Goal: Transaction & Acquisition: Purchase product/service

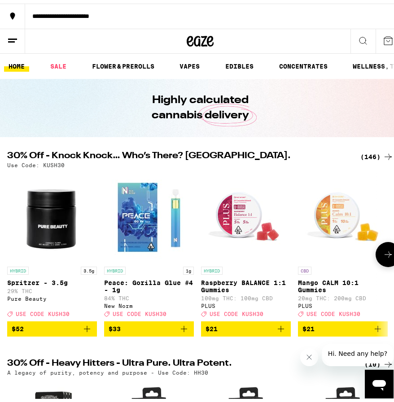
click at [124, 167] on span "$21" at bounding box center [245, 325] width 81 height 11
click at [124, 167] on icon "Add to bag" at bounding box center [280, 325] width 11 height 11
click at [124, 167] on p "Raspberry BALANCE 1:1 Gummies" at bounding box center [246, 283] width 90 height 14
click at [124, 167] on div "HYBRID" at bounding box center [246, 267] width 90 height 8
click at [124, 167] on div "HYBRID Raspberry BALANCE 1:1 Gummies 100mg THC: 100mg CBD PLUS Deal Created wit…" at bounding box center [246, 288] width 90 height 50
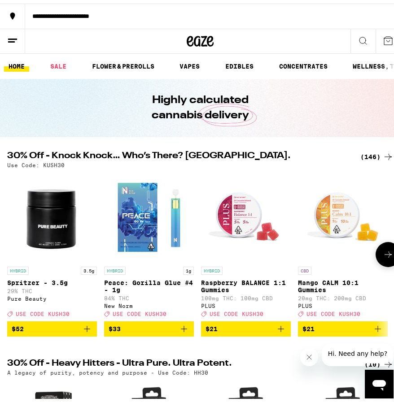
click at [124, 167] on button "$21" at bounding box center [246, 325] width 90 height 15
click at [124, 167] on icon "Add to bag" at bounding box center [280, 325] width 11 height 11
click at [124, 167] on img "Open page for Raspberry BALANCE 1:1 Gummies from PLUS" at bounding box center [246, 214] width 90 height 90
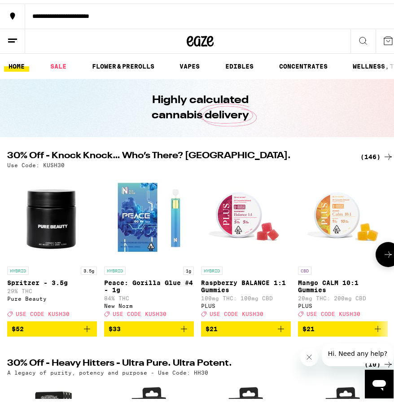
drag, startPoint x: 240, startPoint y: 332, endPoint x: 291, endPoint y: 282, distance: 72.0
click at [124, 167] on span "$21" at bounding box center [245, 325] width 81 height 11
click at [124, 167] on link "HYBRID Raspberry BALANCE 1:1 Gummies 100mg THC: 100mg CBD PLUS Deal Created wit…" at bounding box center [246, 243] width 90 height 149
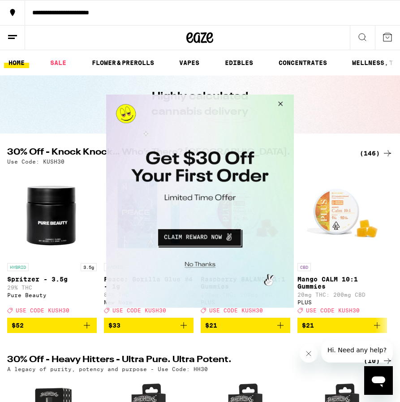
click at [124, 167] on button "Close Modal" at bounding box center [199, 263] width 182 height 14
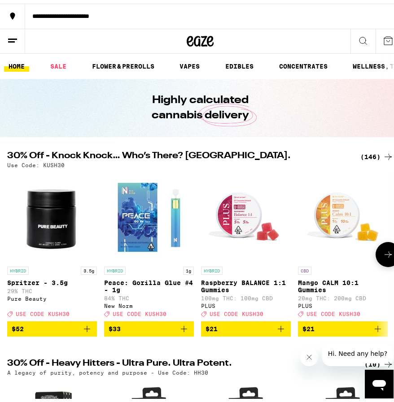
click at [124, 167] on icon "Add to bag" at bounding box center [280, 325] width 11 height 11
click at [124, 167] on img "Open page for Raspberry BALANCE 1:1 Gummies from PLUS" at bounding box center [246, 214] width 90 height 90
click at [124, 167] on p "Raspberry BALANCE 1:1 Gummies" at bounding box center [246, 283] width 90 height 14
